Goal: Task Accomplishment & Management: Manage account settings

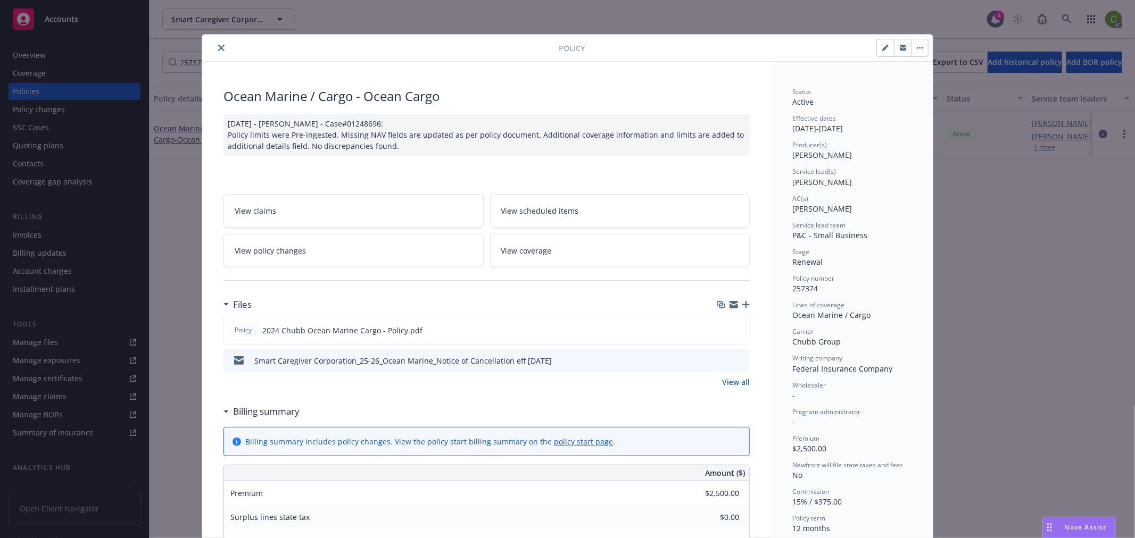
click at [218, 45] on icon "close" at bounding box center [221, 48] width 6 height 6
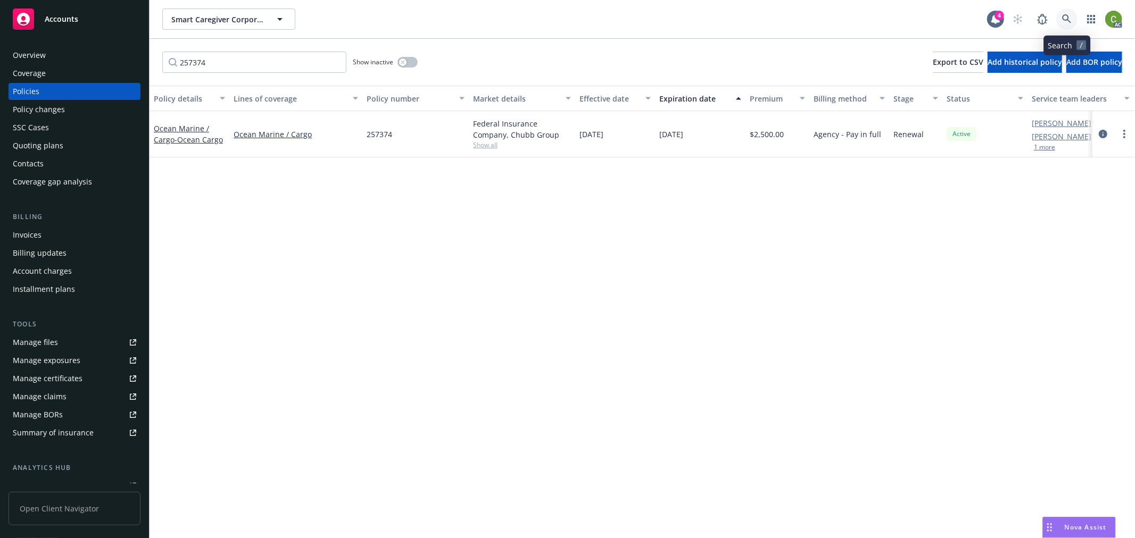
drag, startPoint x: 1070, startPoint y: 17, endPoint x: 1062, endPoint y: 54, distance: 37.4
click at [1070, 16] on icon at bounding box center [1067, 19] width 10 height 10
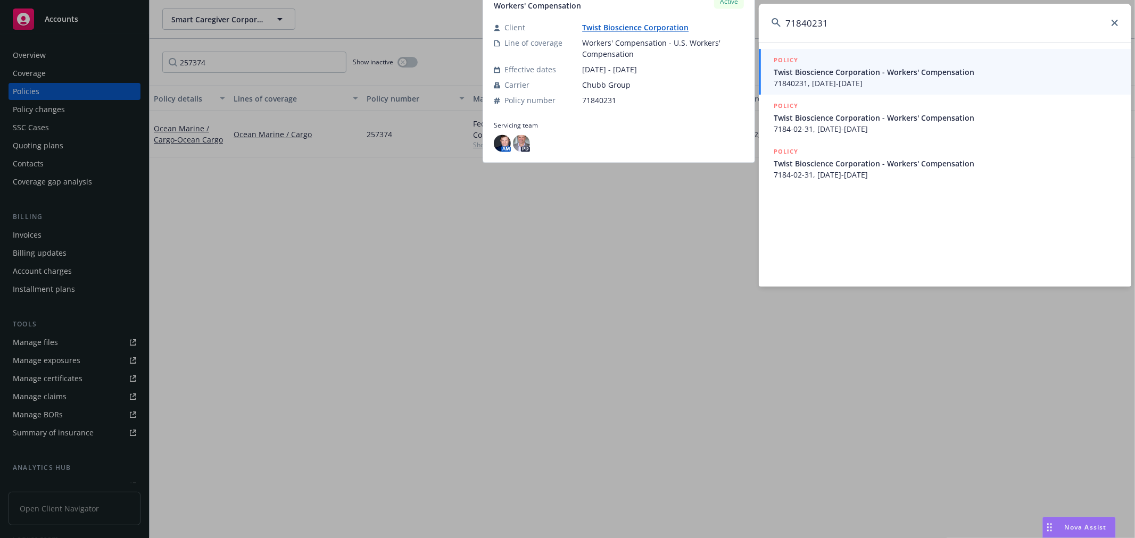
type input "71840231"
click at [880, 77] on span "Twist Bioscience Corporation - Workers' Compensation" at bounding box center [945, 71] width 345 height 11
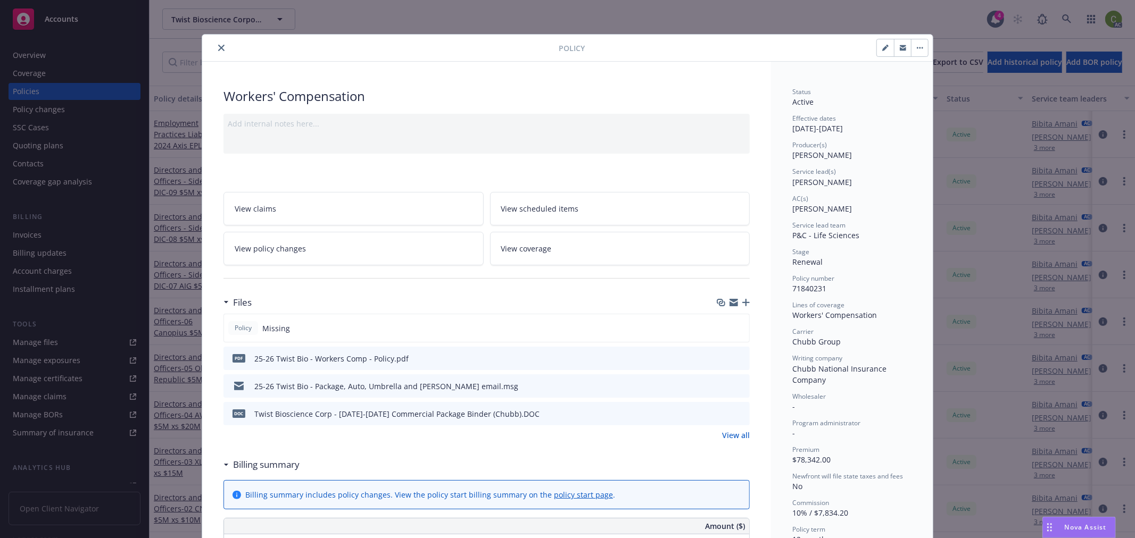
drag, startPoint x: 216, startPoint y: 46, endPoint x: 179, endPoint y: 103, distance: 68.5
click at [218, 45] on icon "close" at bounding box center [221, 48] width 6 height 6
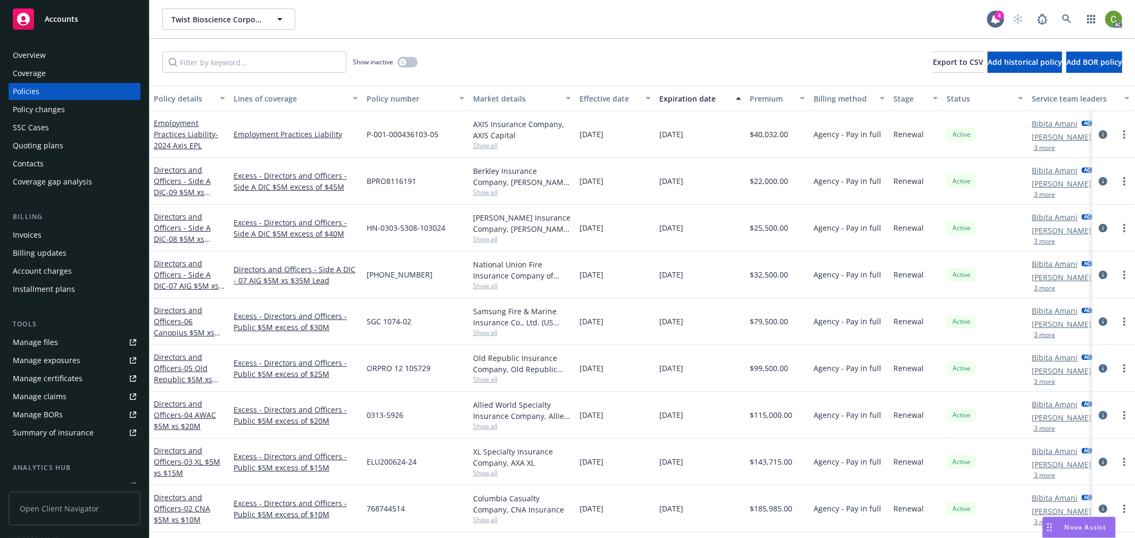
click at [78, 110] on div "Policy changes" at bounding box center [74, 109] width 123 height 17
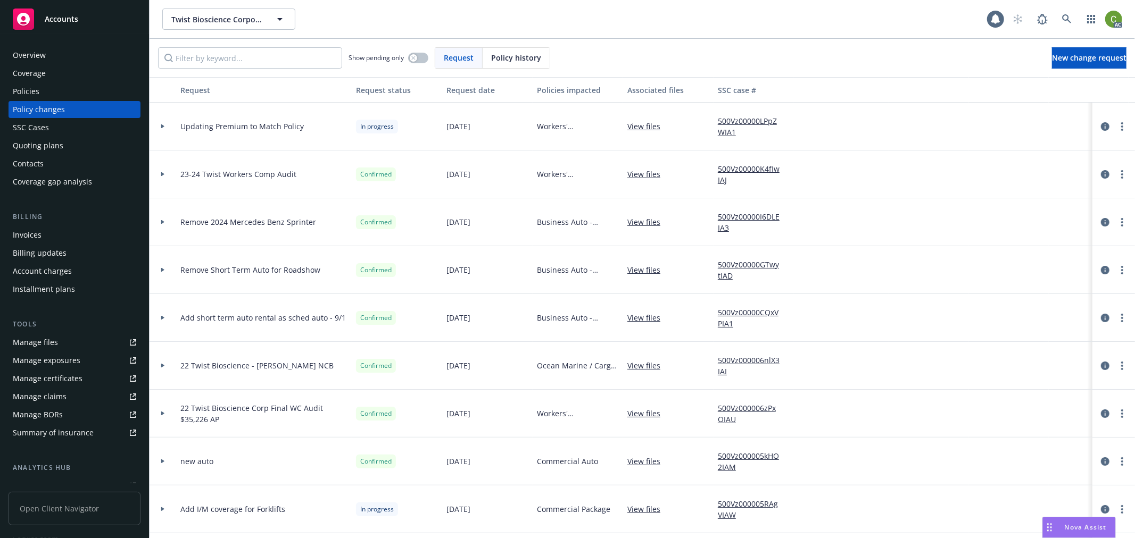
click at [517, 54] on span "Policy history" at bounding box center [516, 57] width 50 height 11
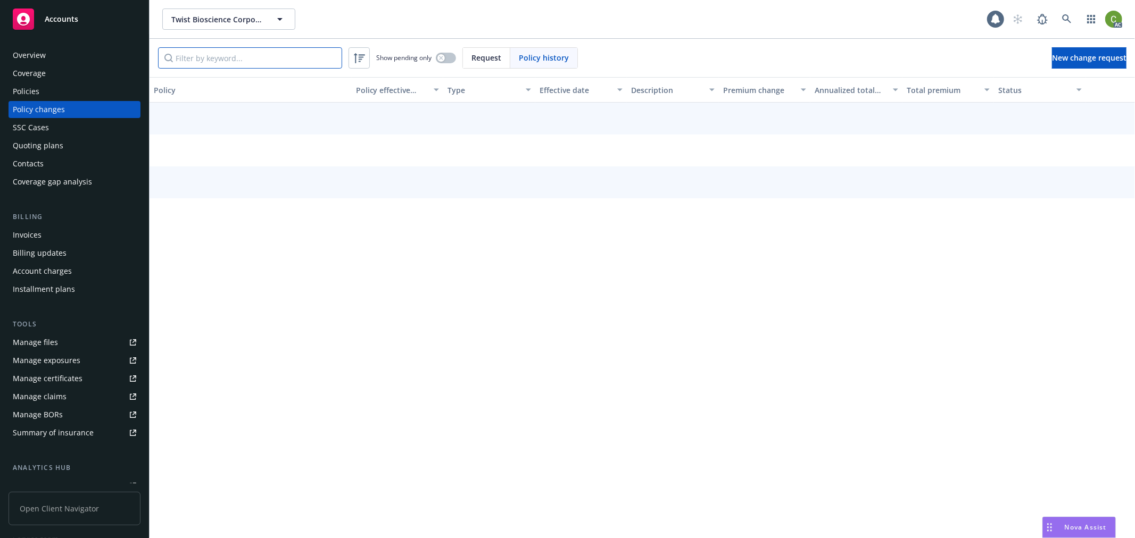
click at [298, 60] on input "Filter by keyword..." at bounding box center [250, 57] width 184 height 21
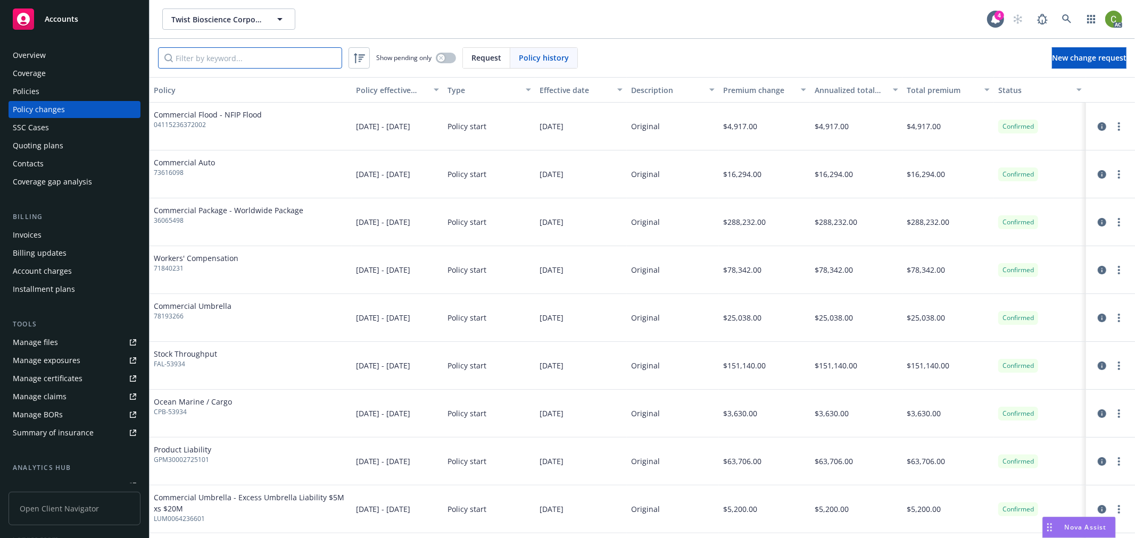
paste input "71840231"
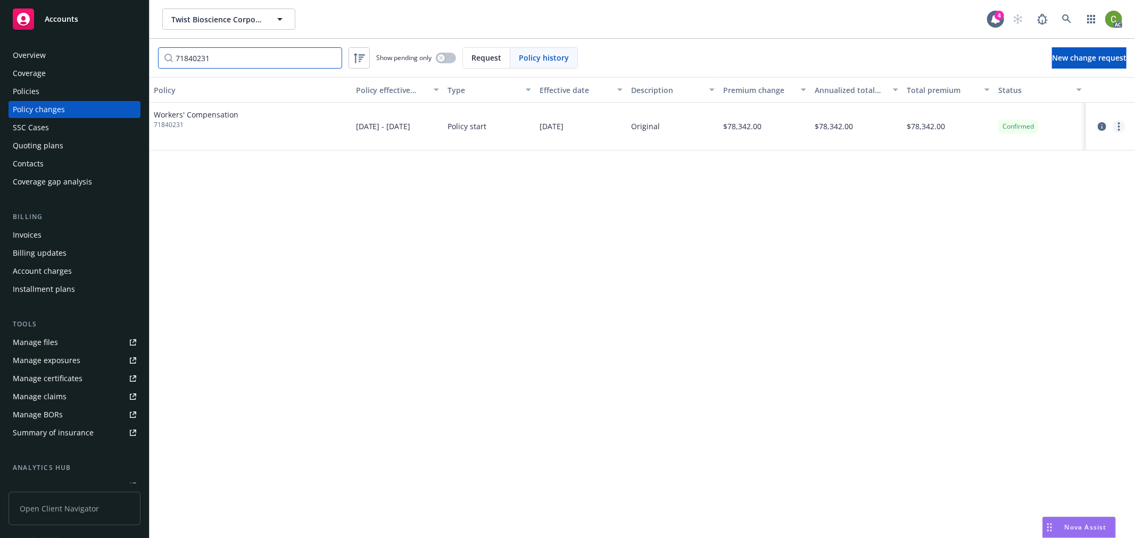
type input "71840231"
click at [1117, 126] on link "more" at bounding box center [1118, 126] width 13 height 13
click at [1016, 210] on link "Edit billing info" at bounding box center [1033, 212] width 182 height 21
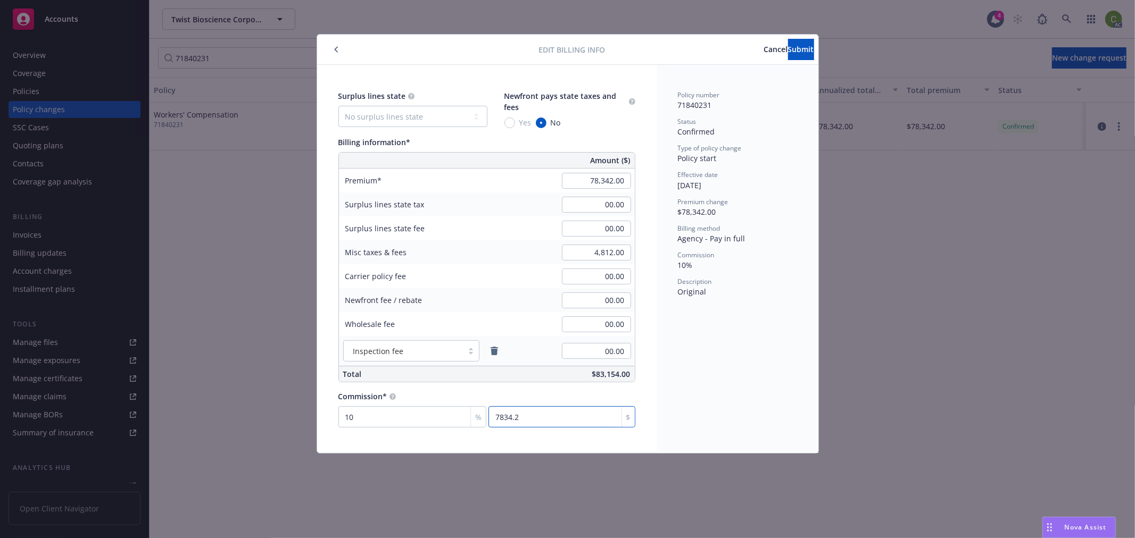
click at [543, 418] on input "7834.2" at bounding box center [561, 416] width 146 height 21
type input "0.009"
type input "7"
type input "0.1"
type input "78"
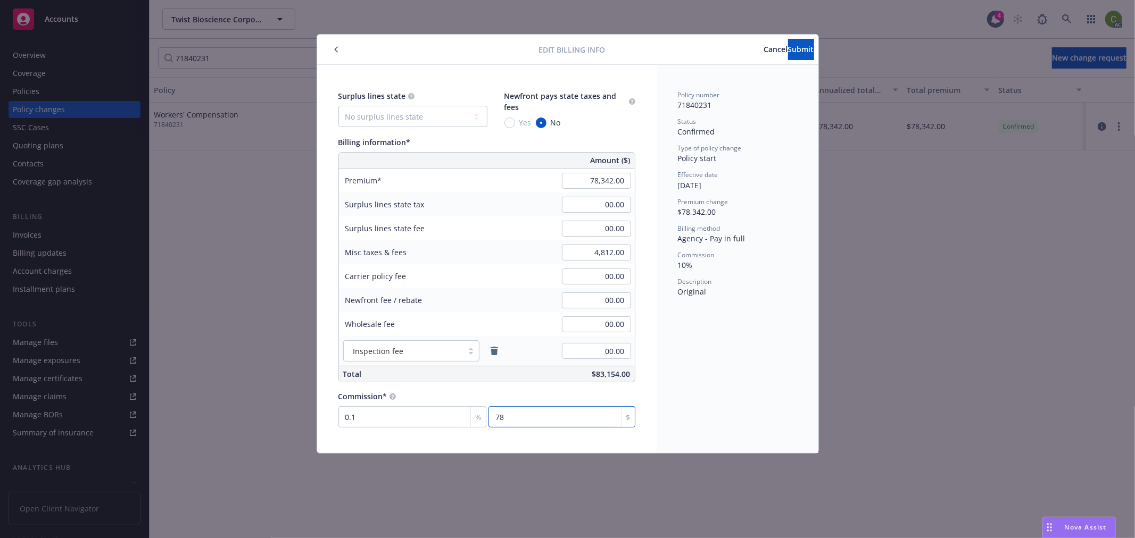
type input "0.996"
type input "780"
type input "9.956"
type input "7800"
type input "9.957"
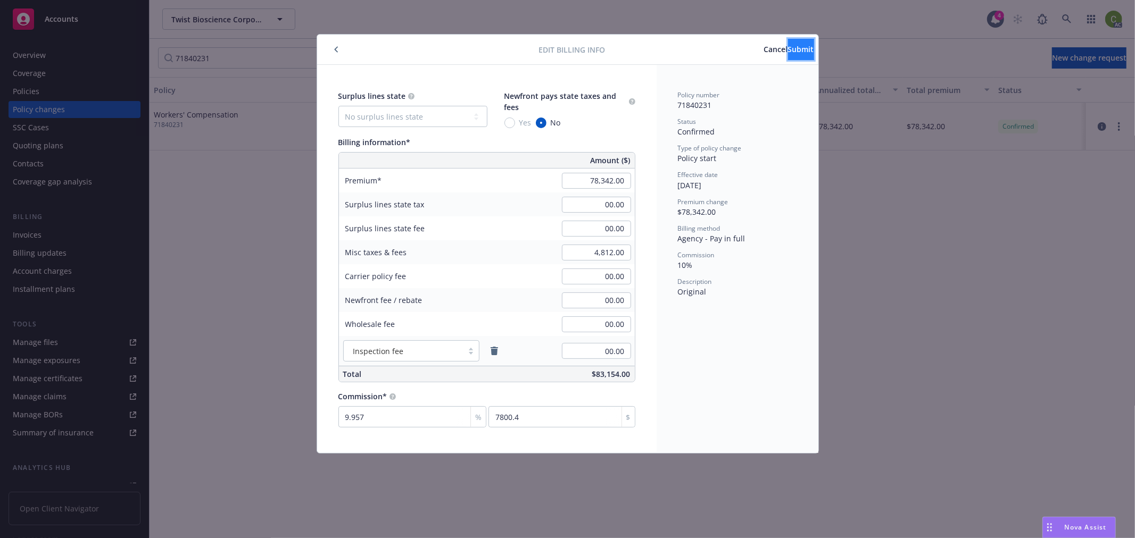
type input "7800.51"
click at [788, 52] on span "Submit" at bounding box center [801, 49] width 26 height 10
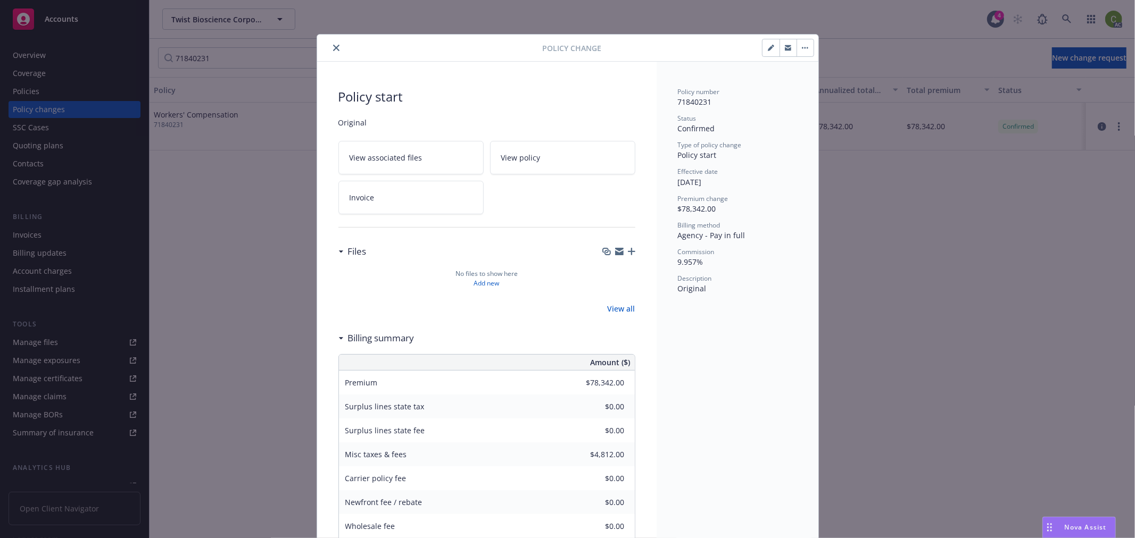
click at [333, 45] on icon "close" at bounding box center [336, 48] width 6 height 6
